Goal: Task Accomplishment & Management: Use online tool/utility

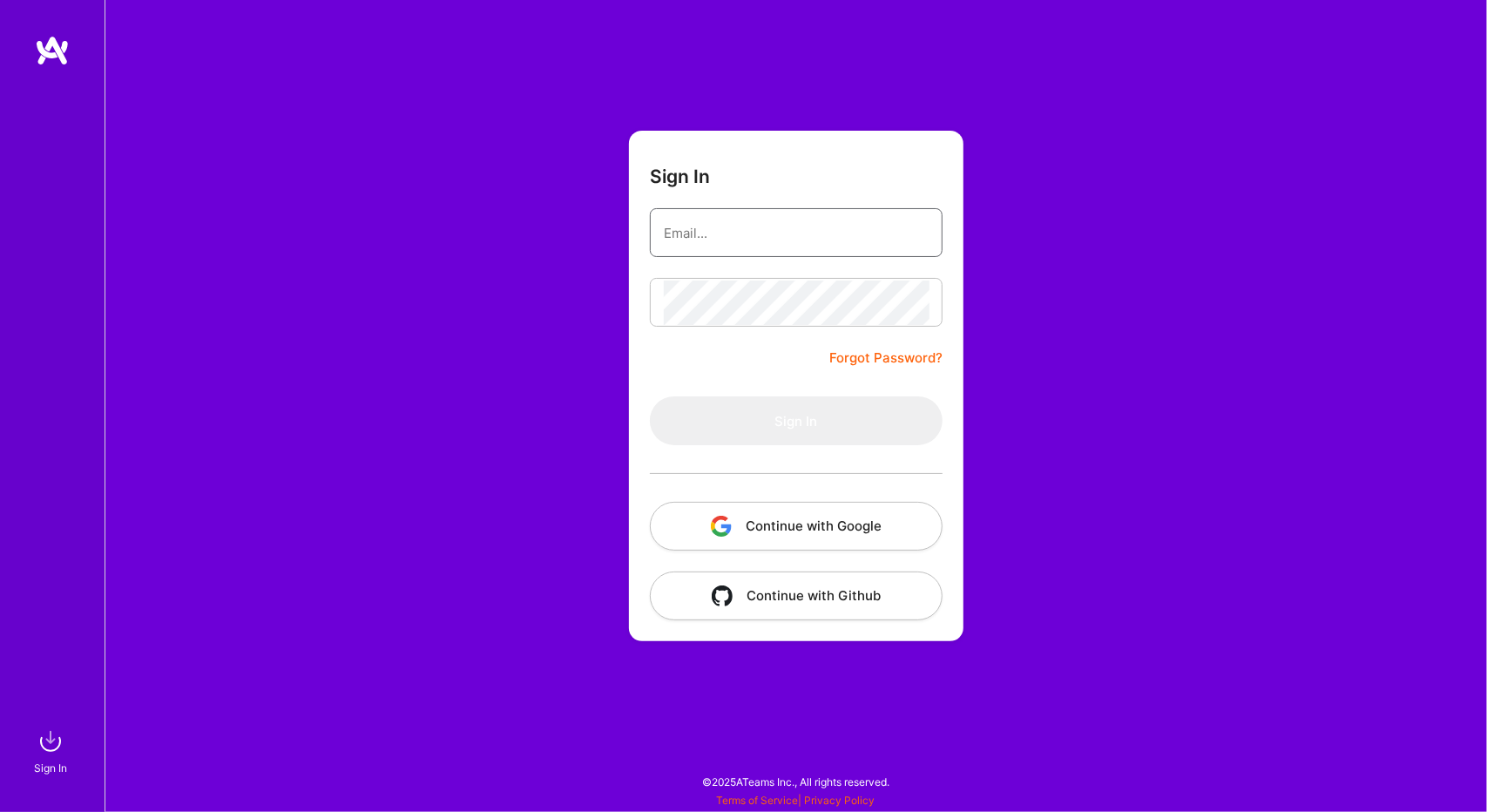
type input "[EMAIL_ADDRESS][DOMAIN_NAME]"
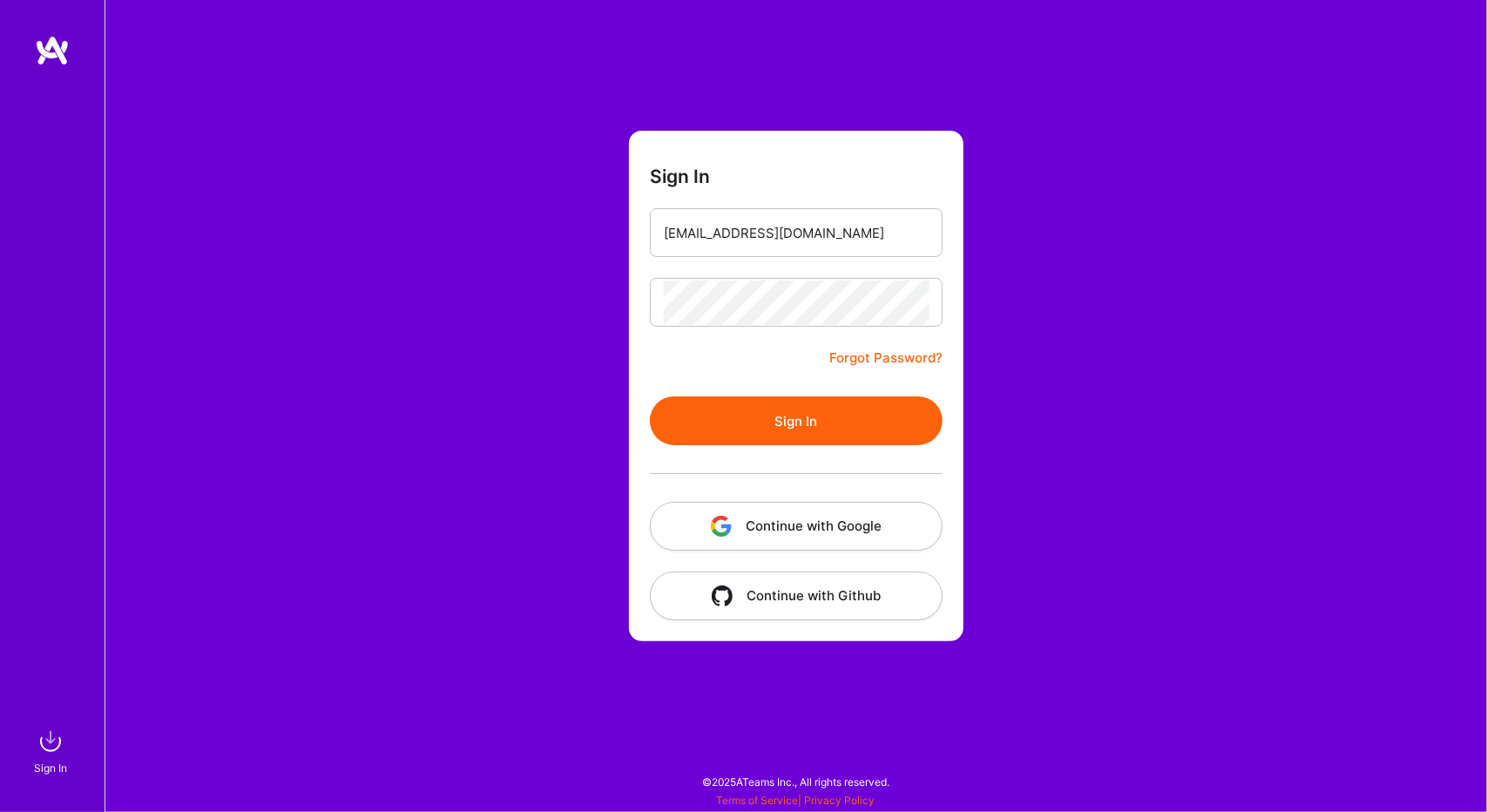
click at [714, 413] on button "Sign In" at bounding box center [796, 421] width 293 height 49
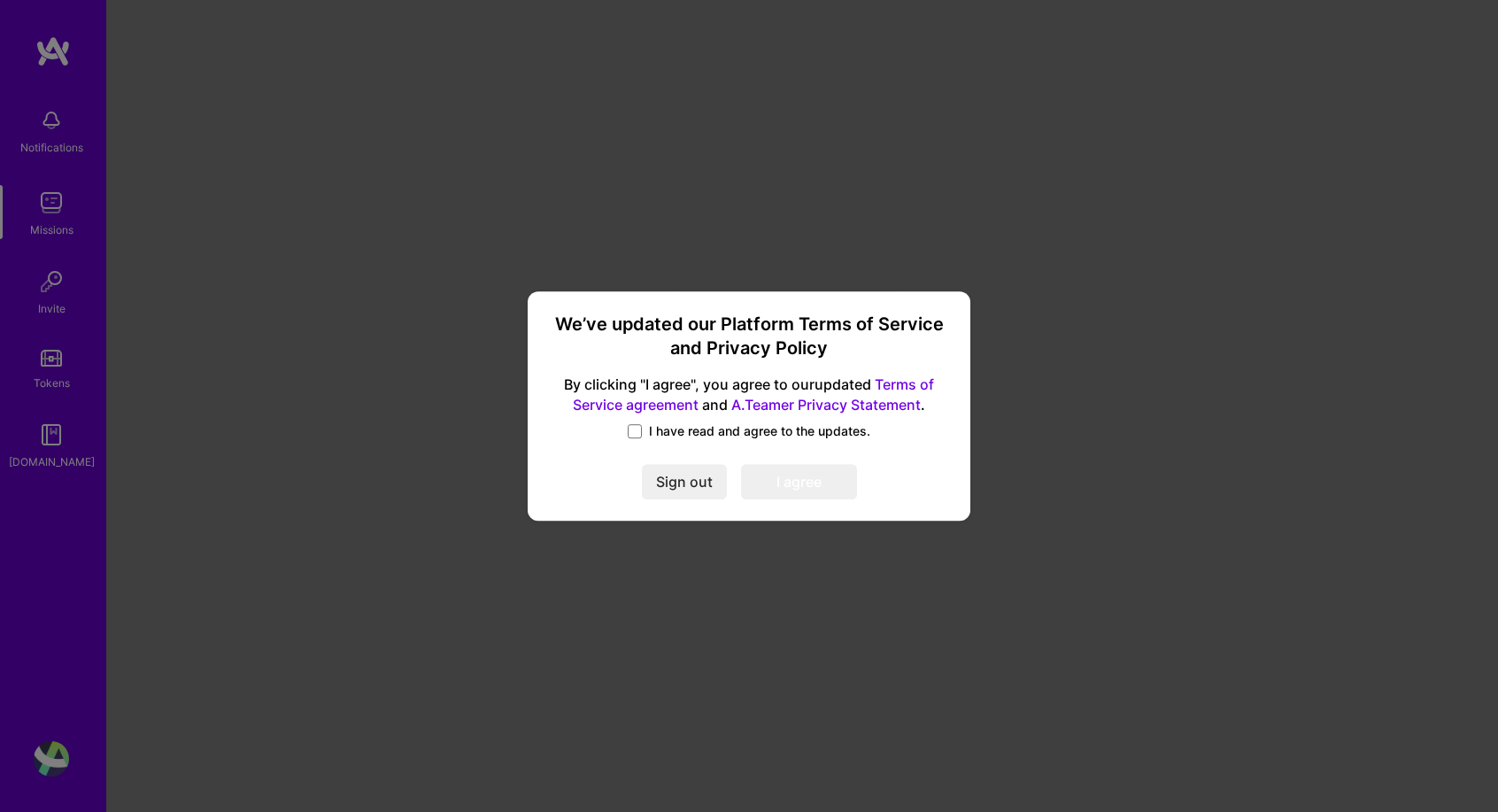
click at [679, 438] on span "I have read and agree to the updates." at bounding box center [759, 431] width 221 height 18
click at [0, 0] on input "I have read and agree to the updates." at bounding box center [0, 0] width 0 height 0
click at [787, 468] on button "I agree" at bounding box center [799, 482] width 116 height 35
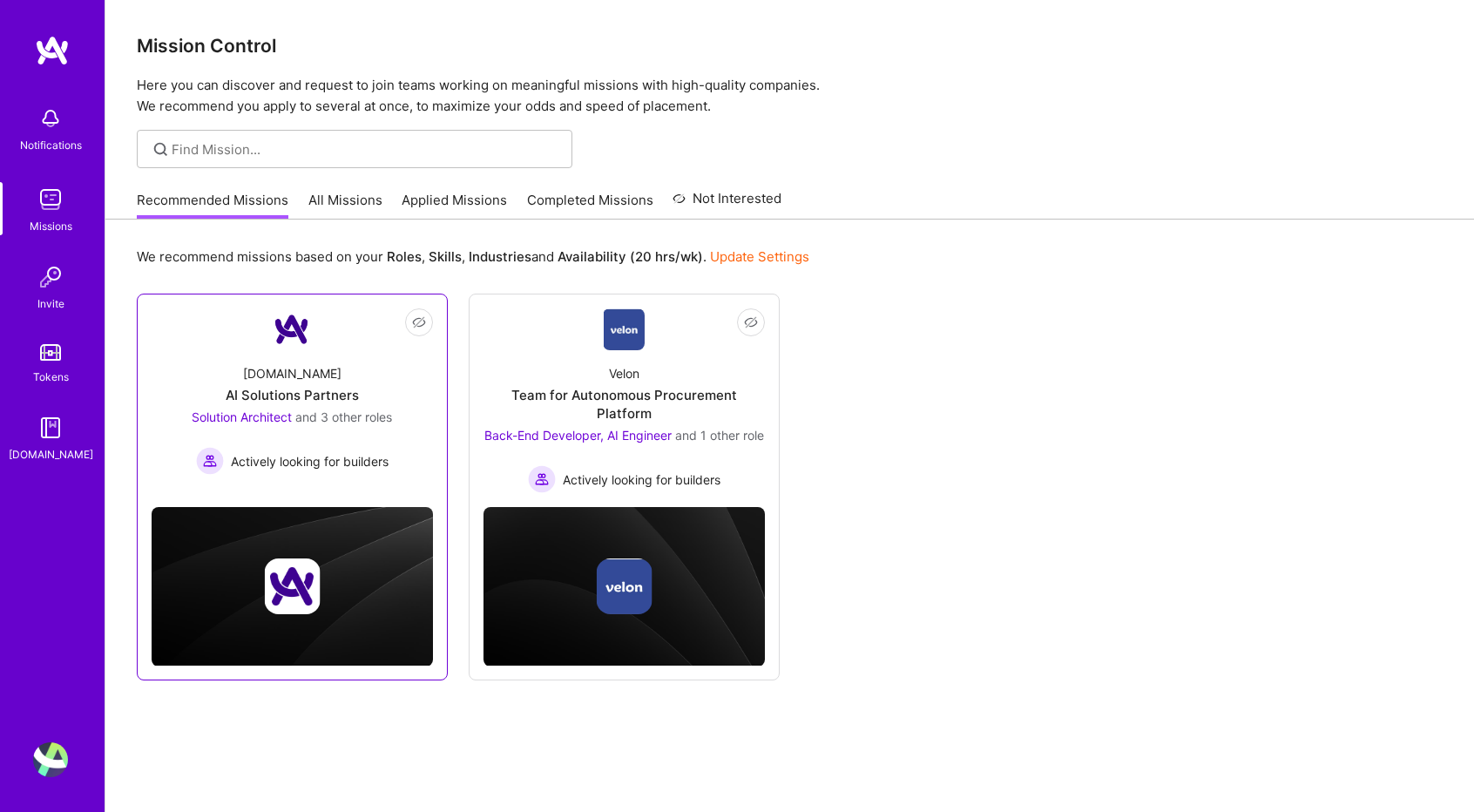
click at [400, 359] on div "[DOMAIN_NAME] AI Solutions Partners Solution Architect and 3 other roles Active…" at bounding box center [291, 412] width 281 height 124
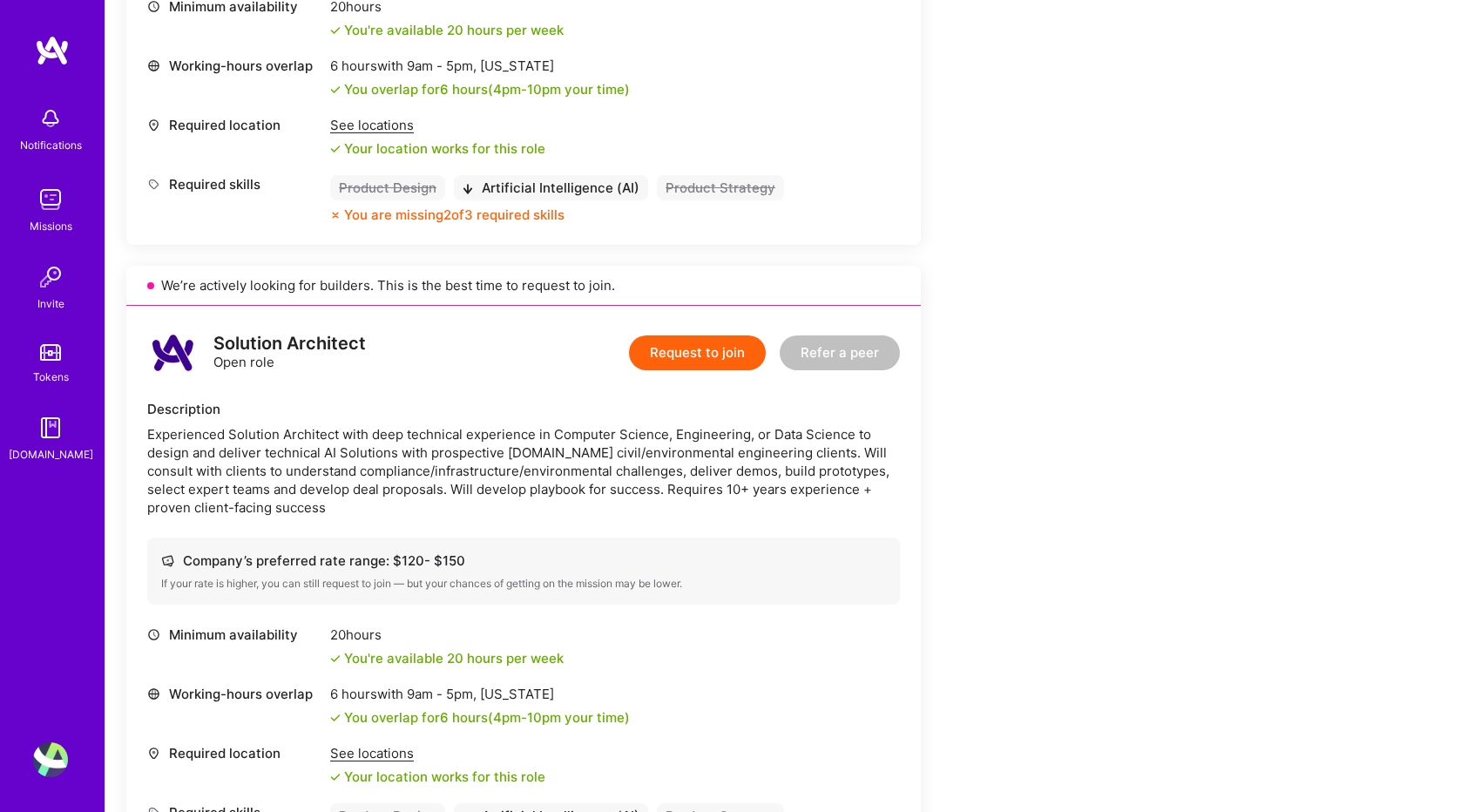
scroll to position [769, 0]
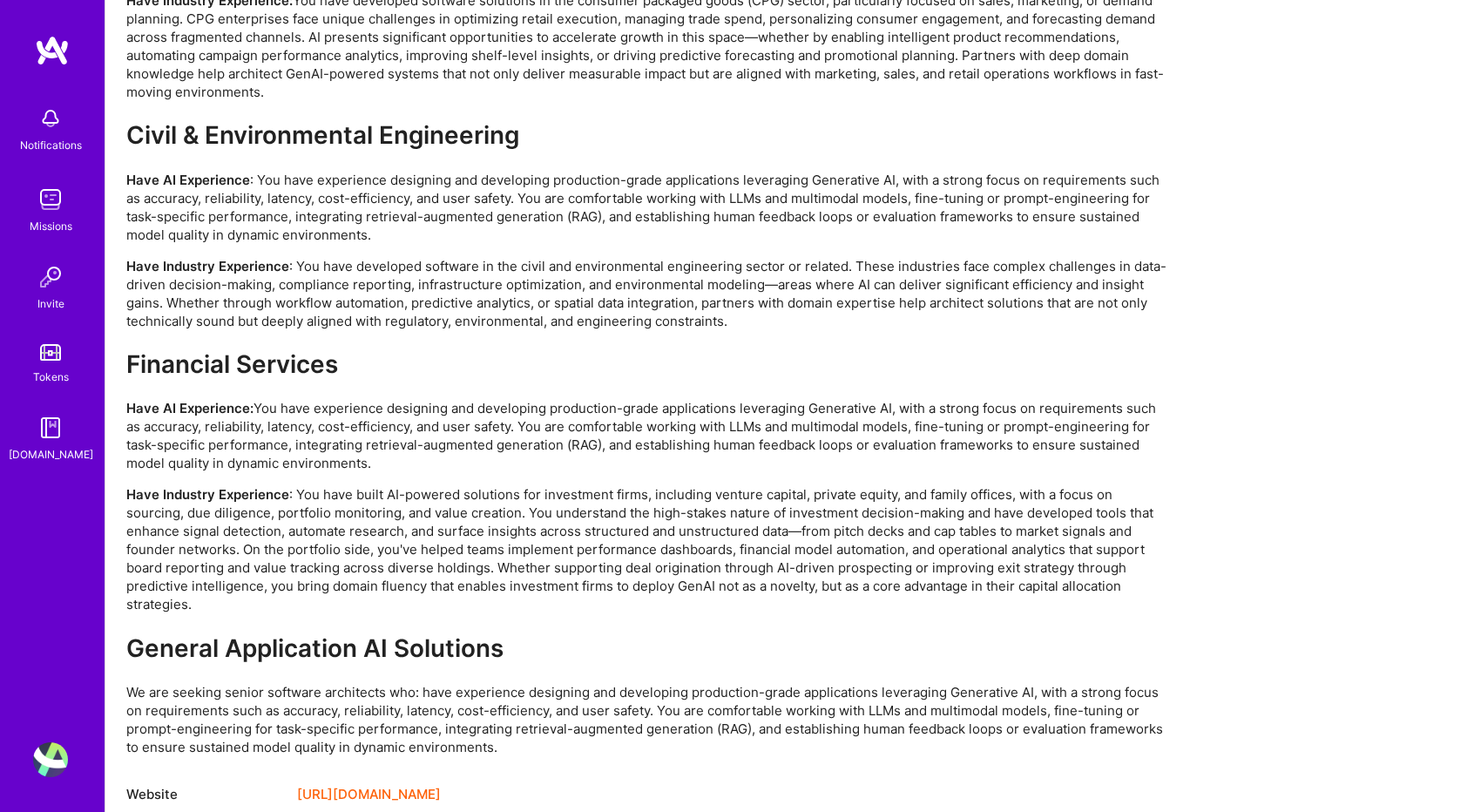
scroll to position [3687, 0]
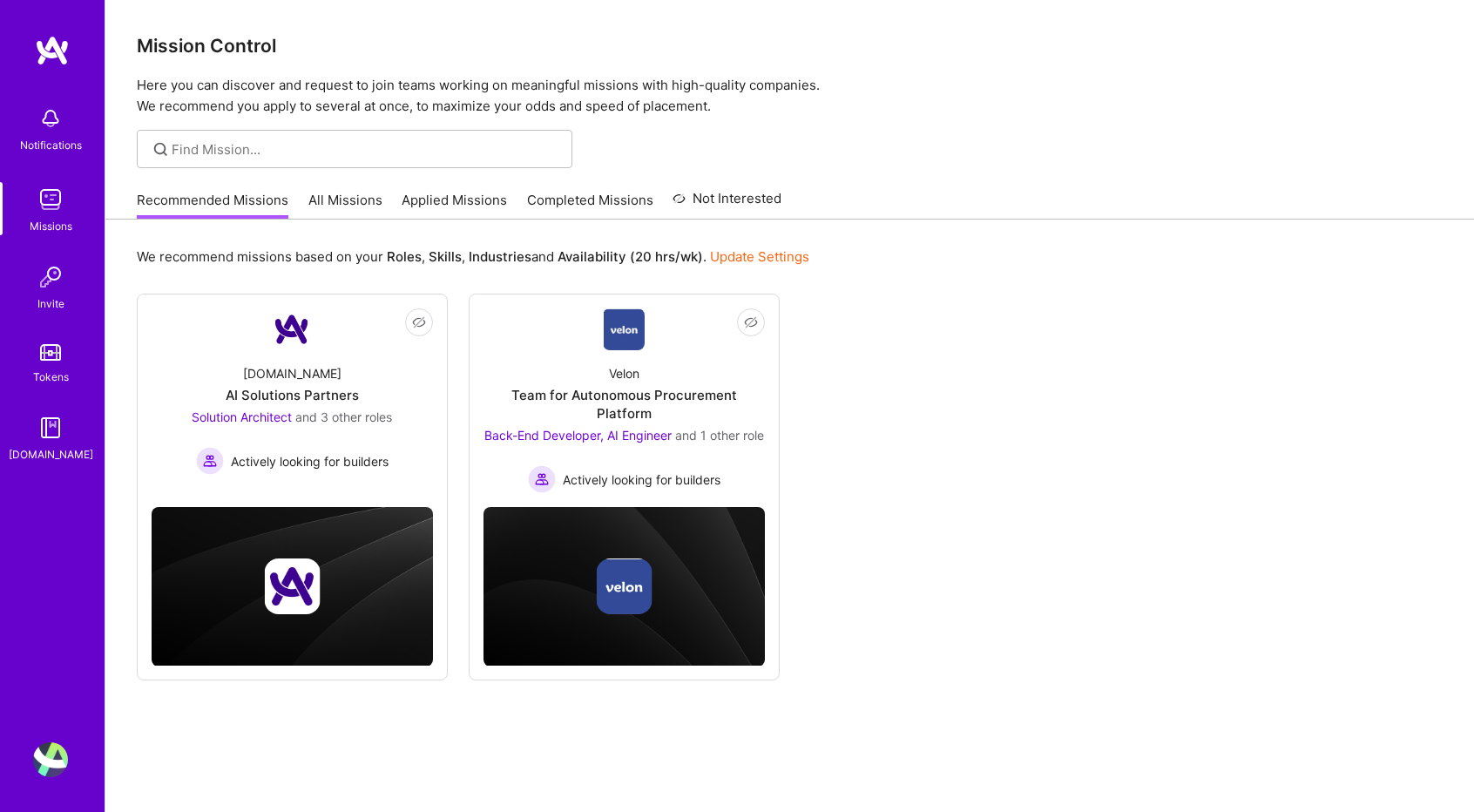
click at [346, 203] on link "All Missions" at bounding box center [344, 204] width 74 height 29
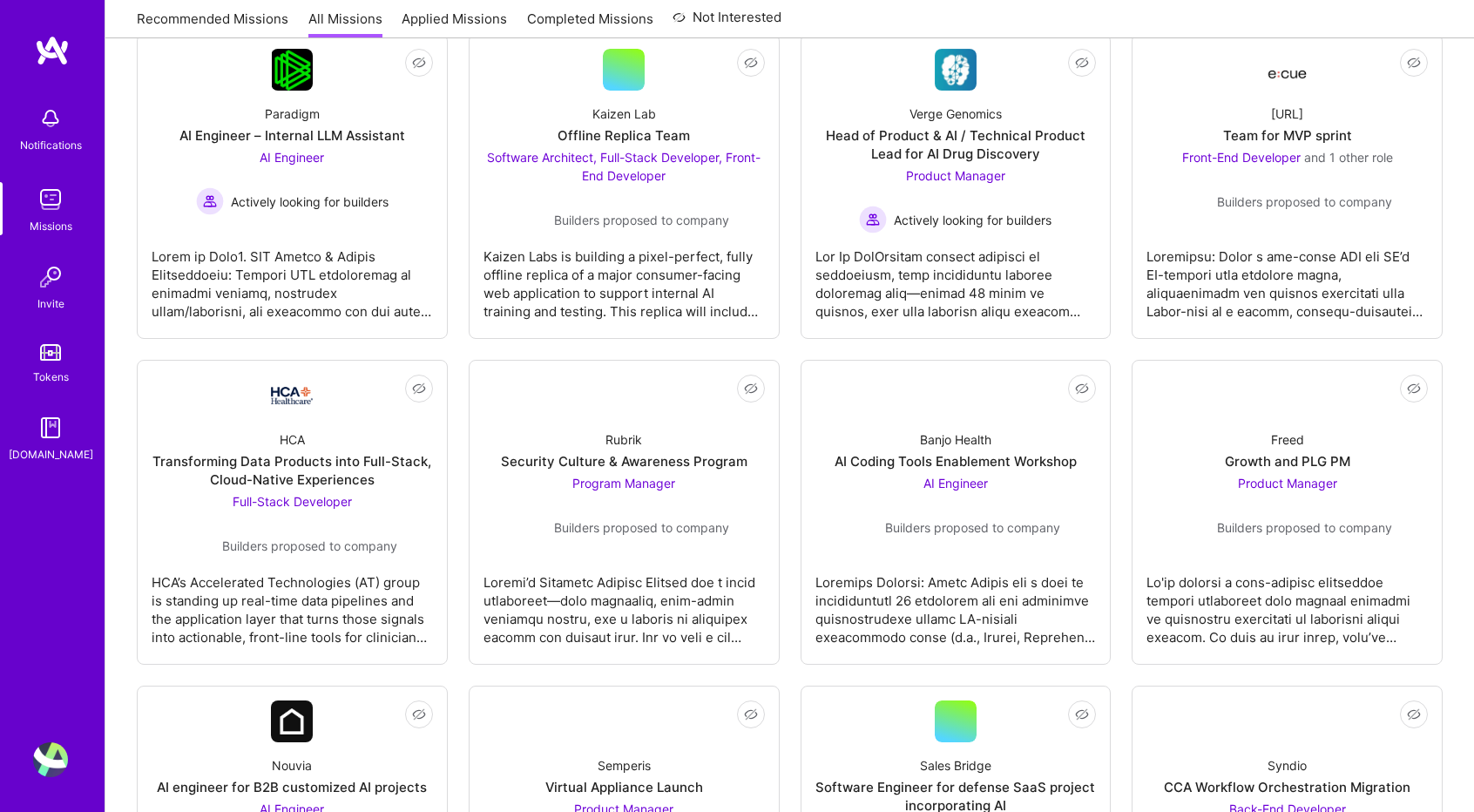
scroll to position [946, 0]
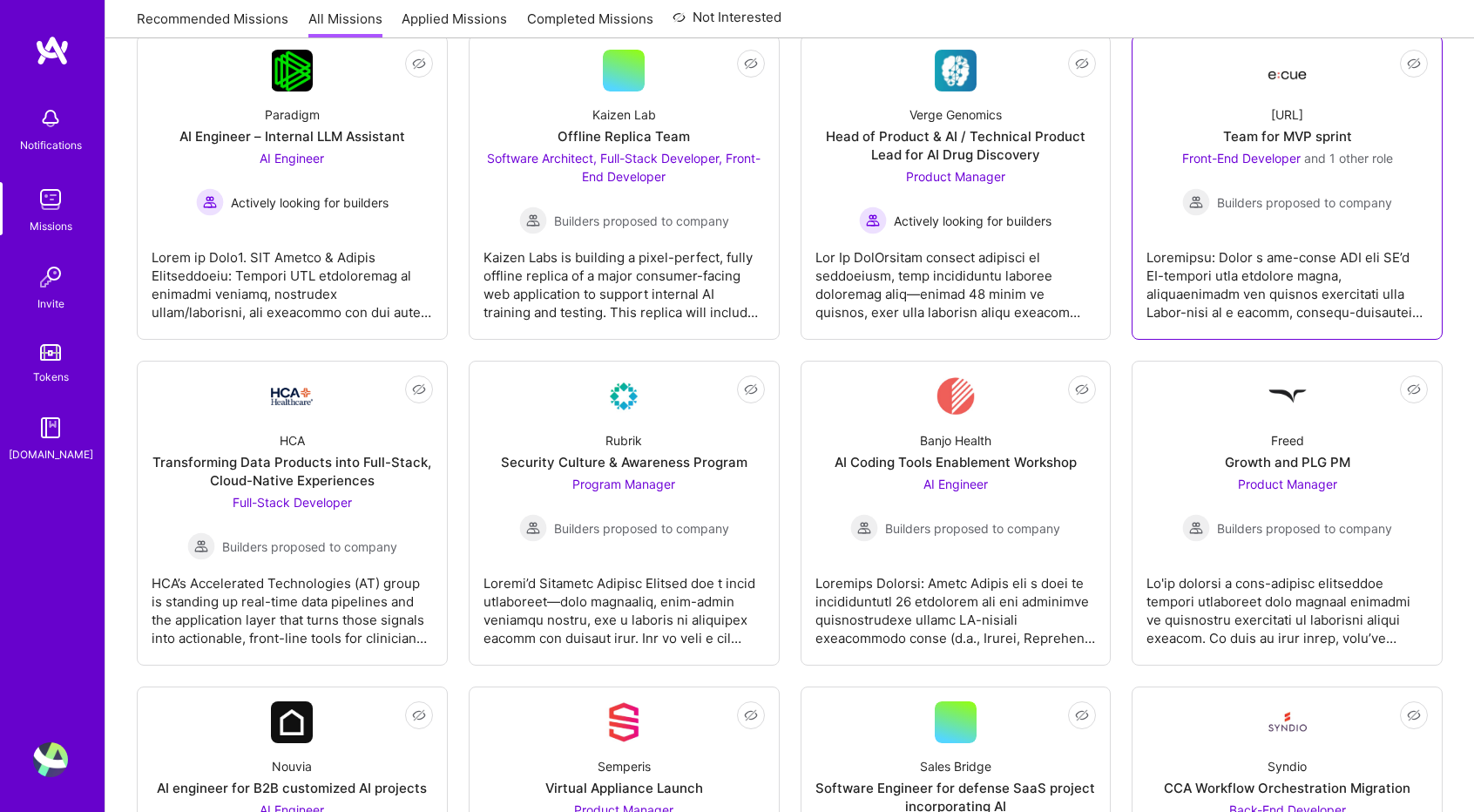
click at [1170, 245] on div at bounding box center [1286, 277] width 281 height 87
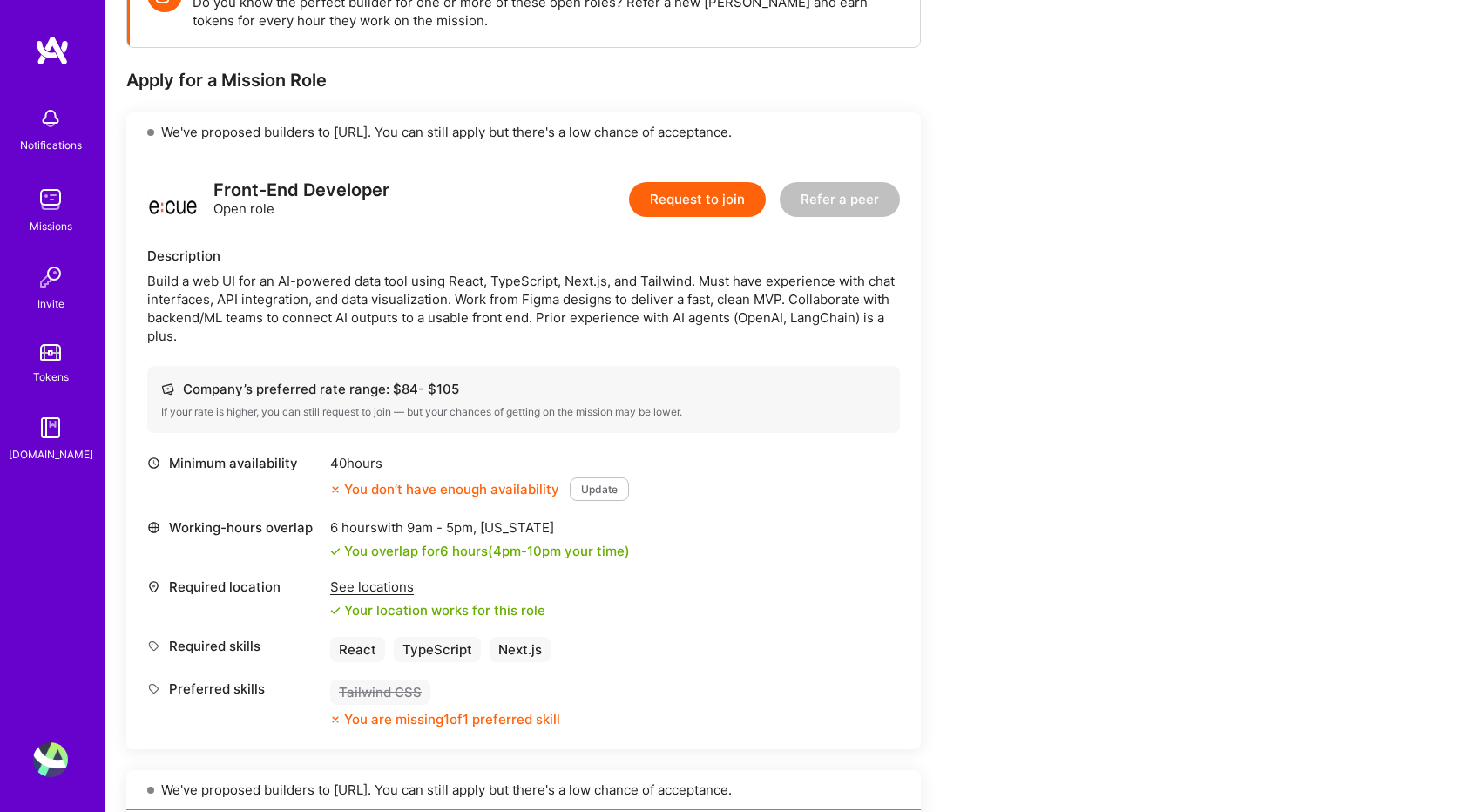
scroll to position [301, 0]
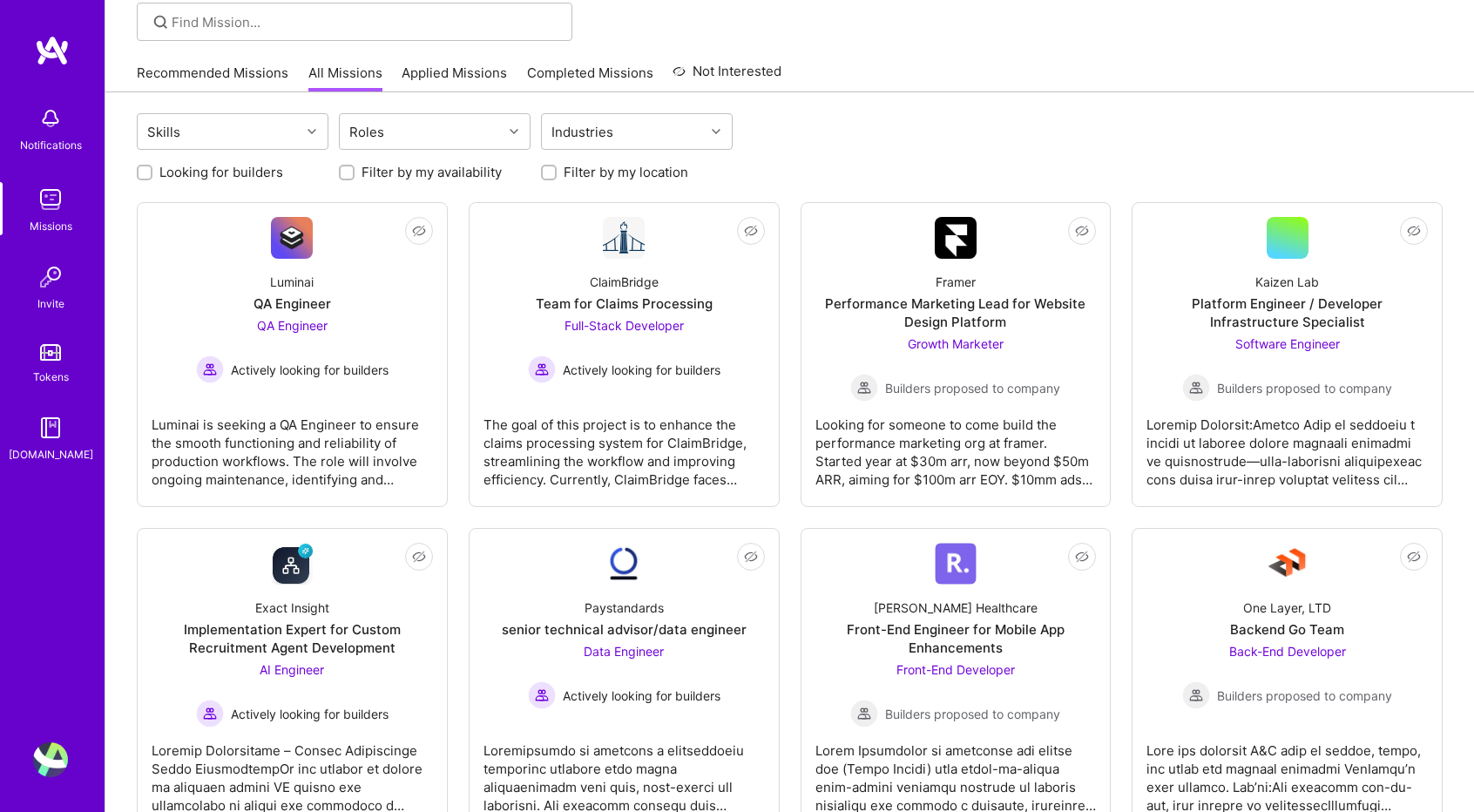
scroll to position [126, 0]
click at [431, 175] on label "Filter by my availability" at bounding box center [431, 173] width 140 height 19
click at [355, 175] on input "Filter by my availability" at bounding box center [348, 174] width 12 height 12
checkbox input "true"
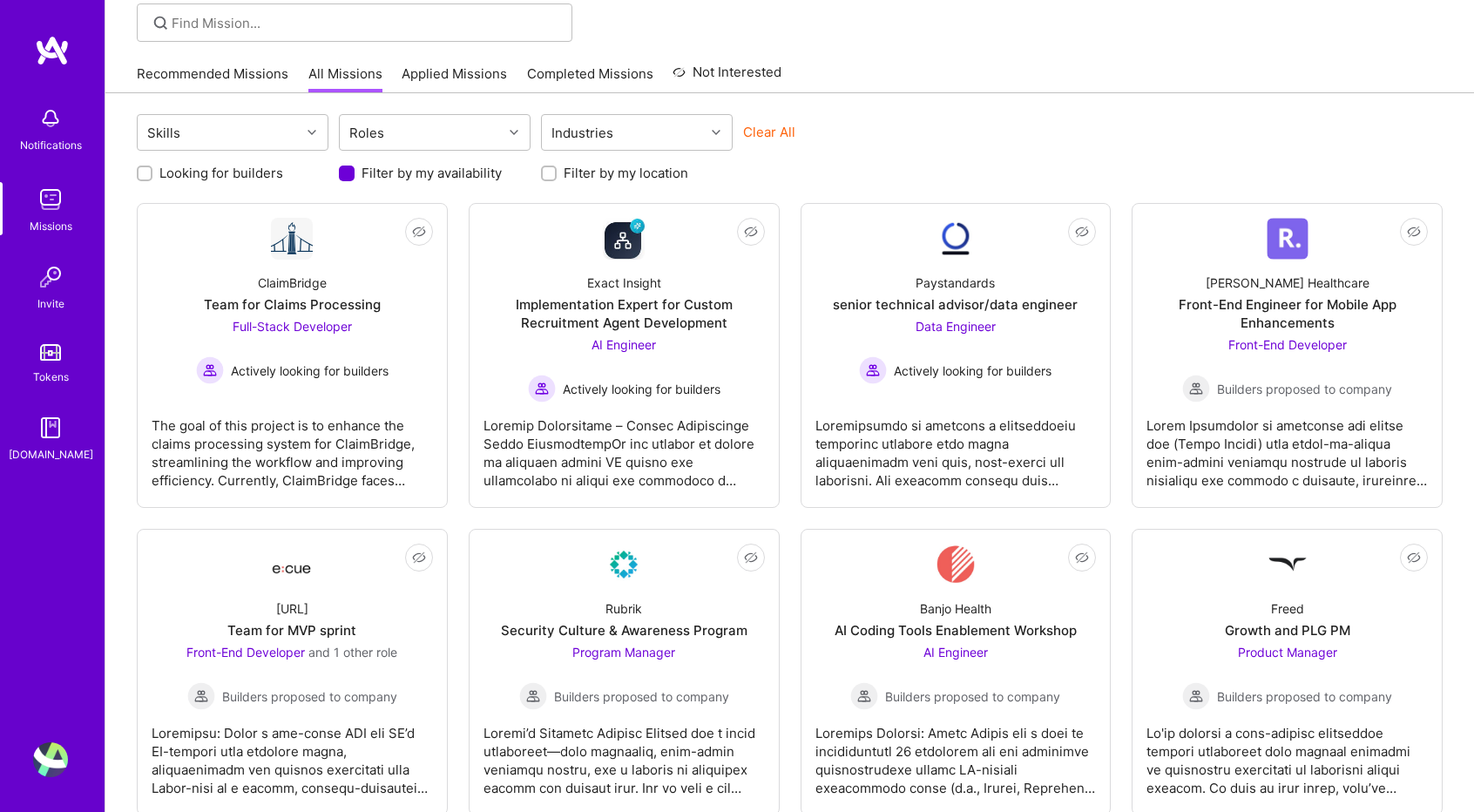
scroll to position [0, 0]
click at [354, 259] on div "ClaimBridge Team for Claims Processing Full-Stack Developer Actively looking fo…" at bounding box center [291, 321] width 281 height 124
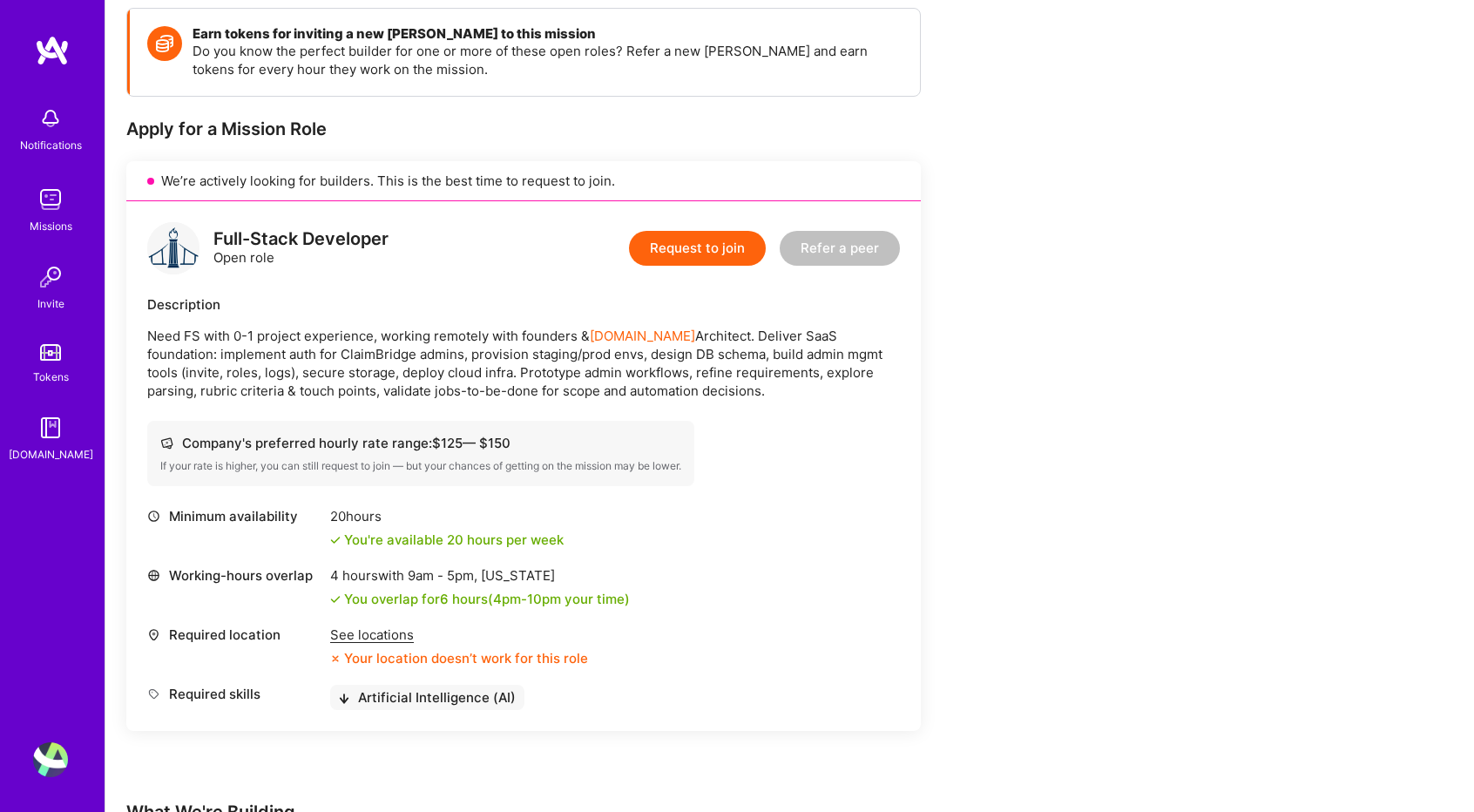
scroll to position [247, 0]
click at [352, 631] on div "See locations" at bounding box center [459, 634] width 258 height 19
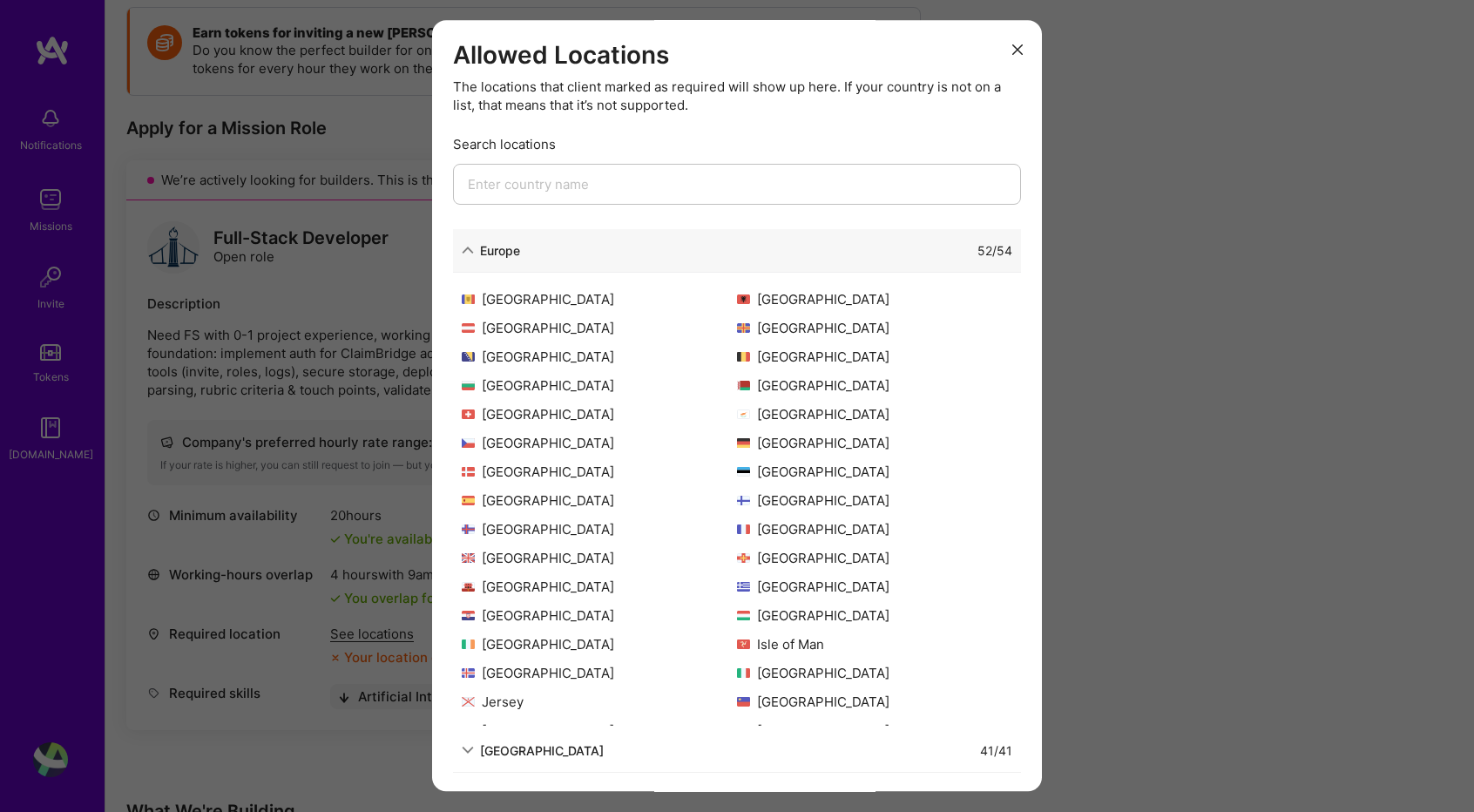
scroll to position [312, 0]
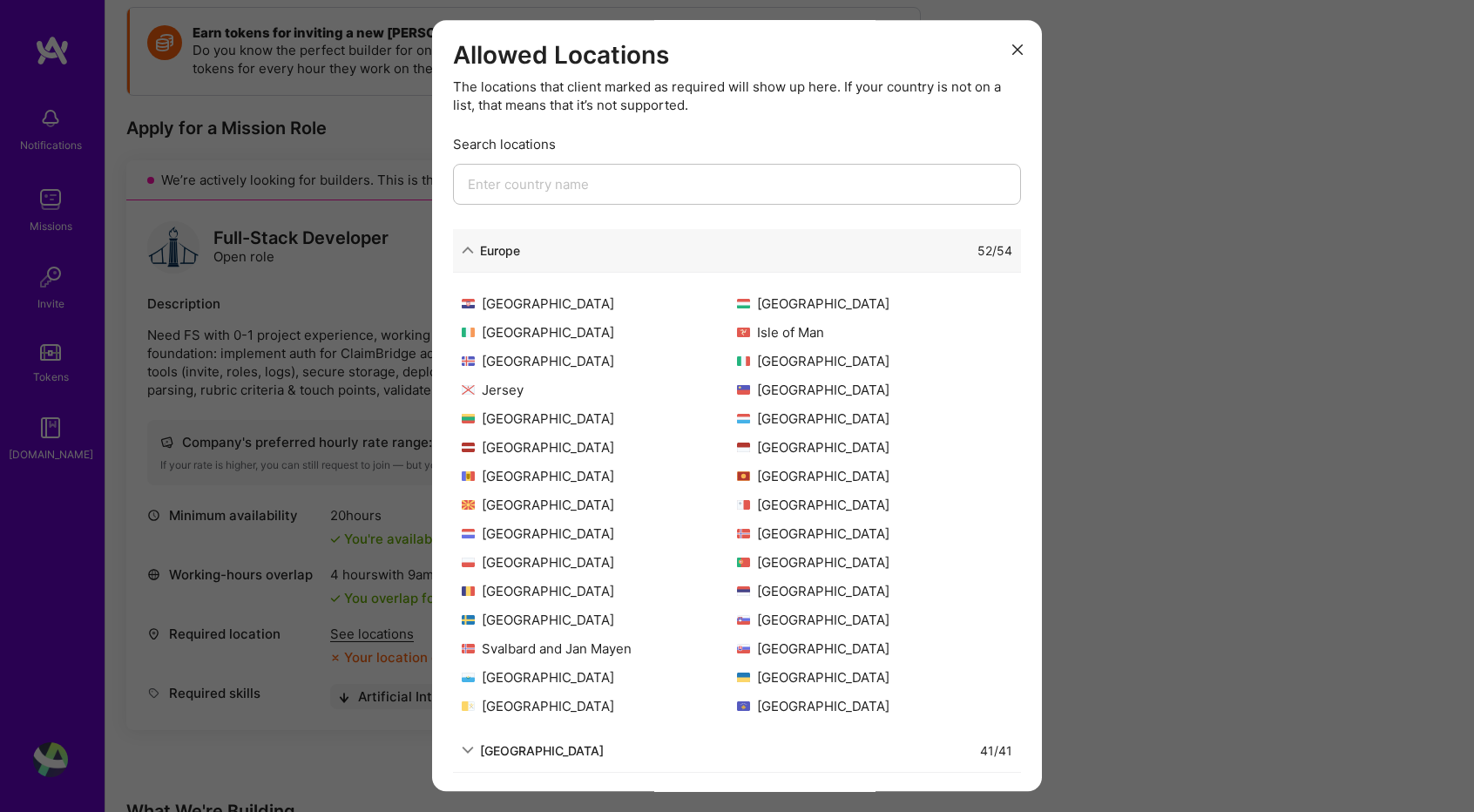
click at [1013, 49] on icon "modal" at bounding box center [1018, 49] width 10 height 10
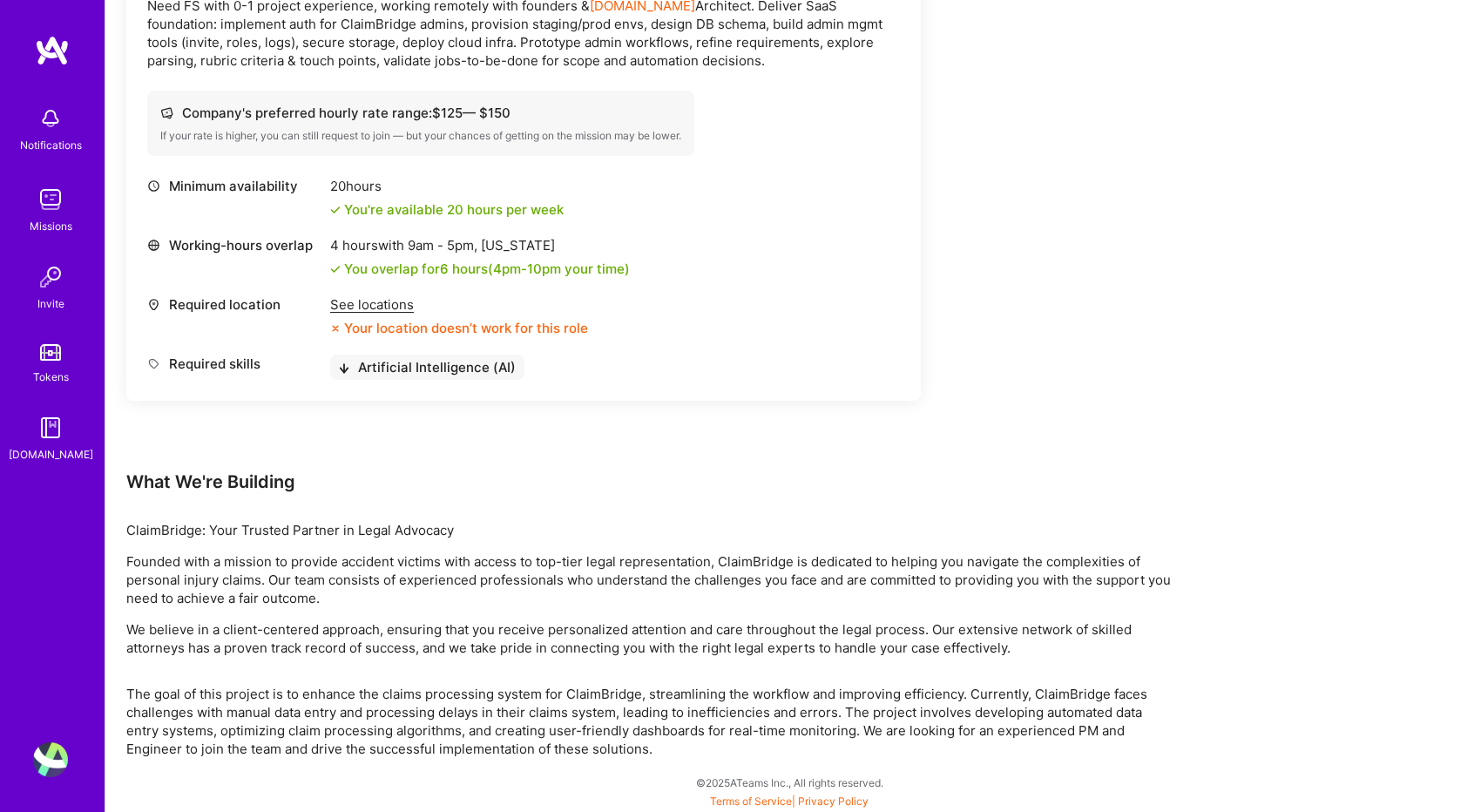
scroll to position [0, 0]
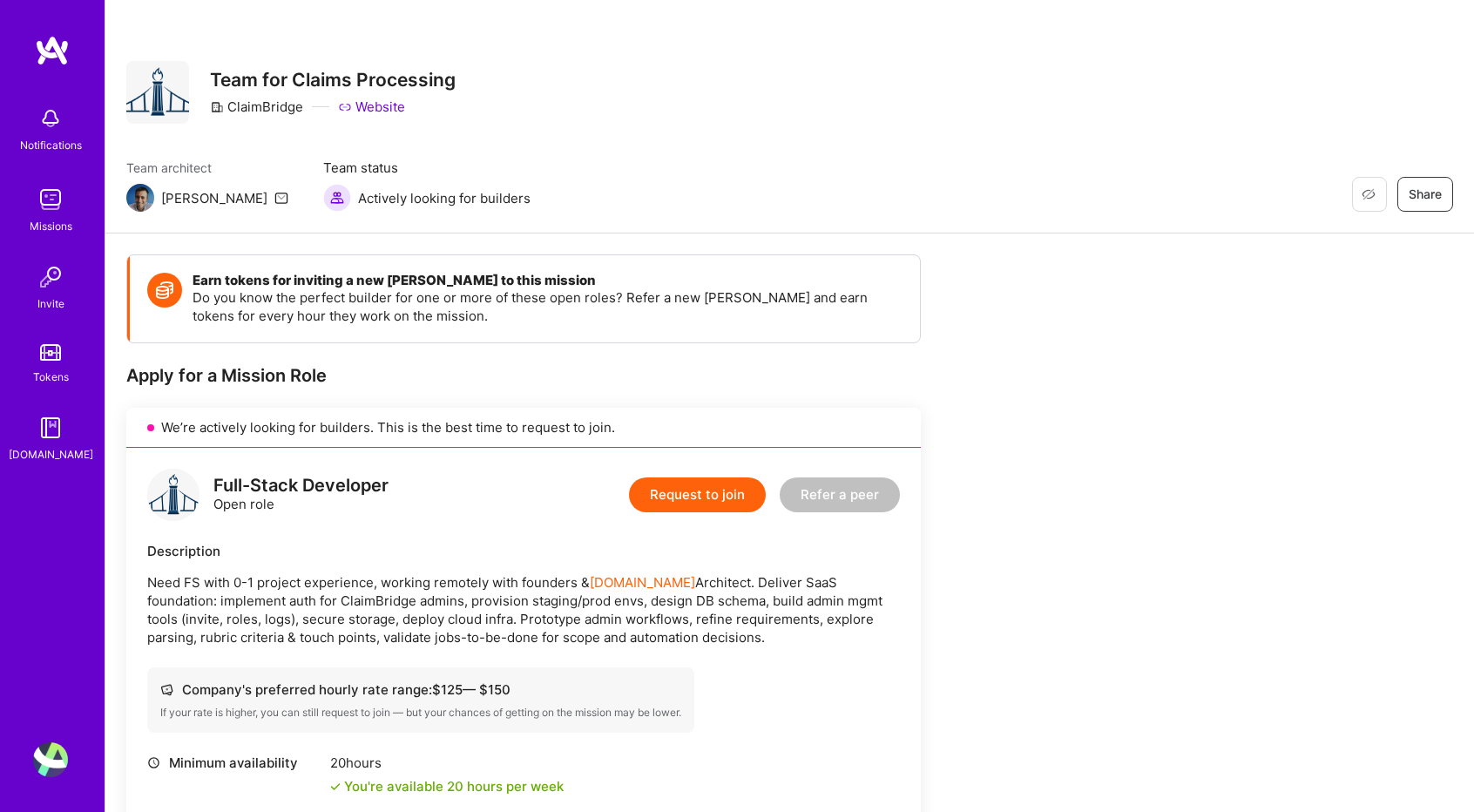
click at [375, 102] on link "Website" at bounding box center [372, 107] width 67 height 19
